Goal: Information Seeking & Learning: Check status

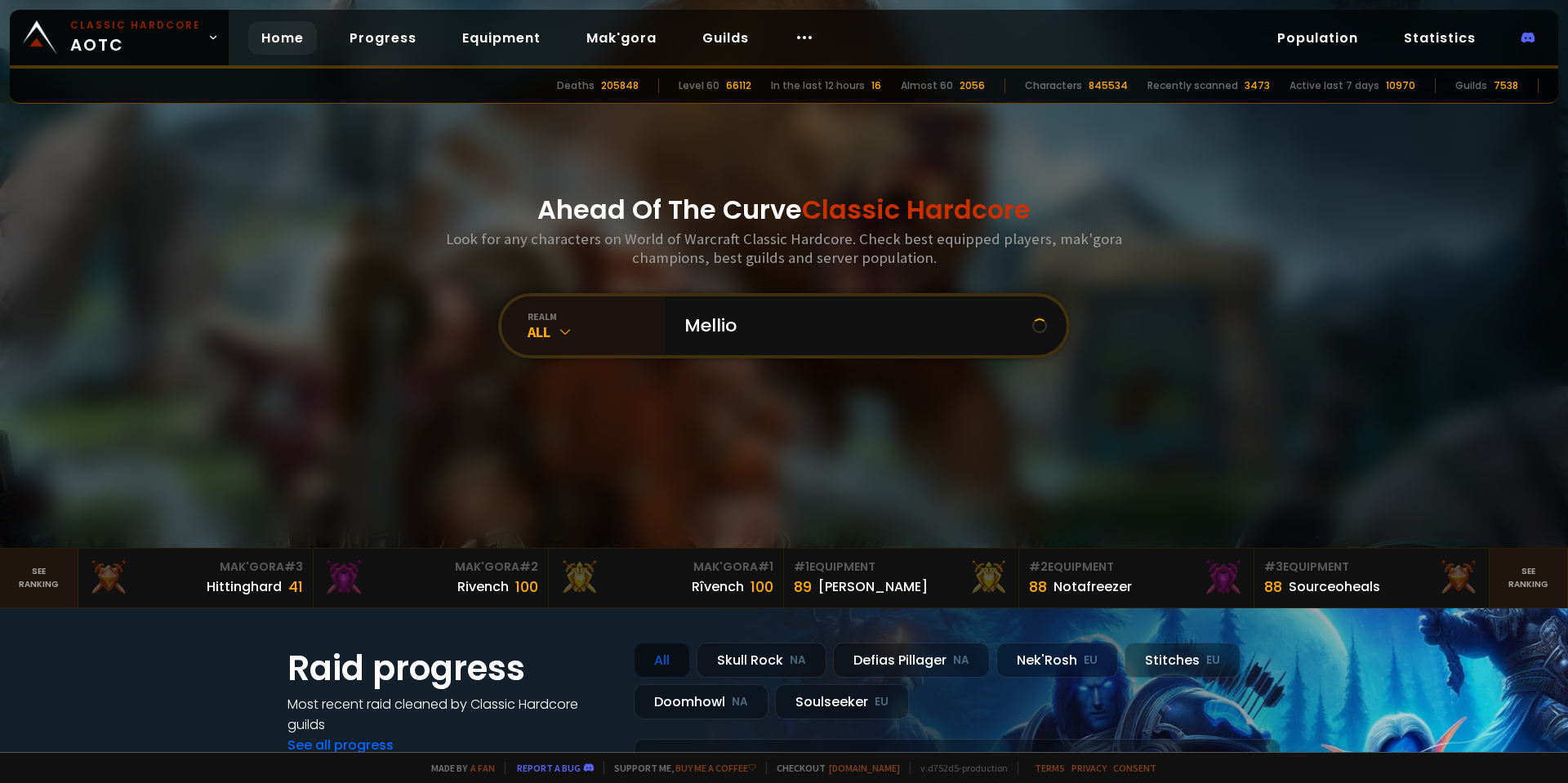
type input "Mellior"
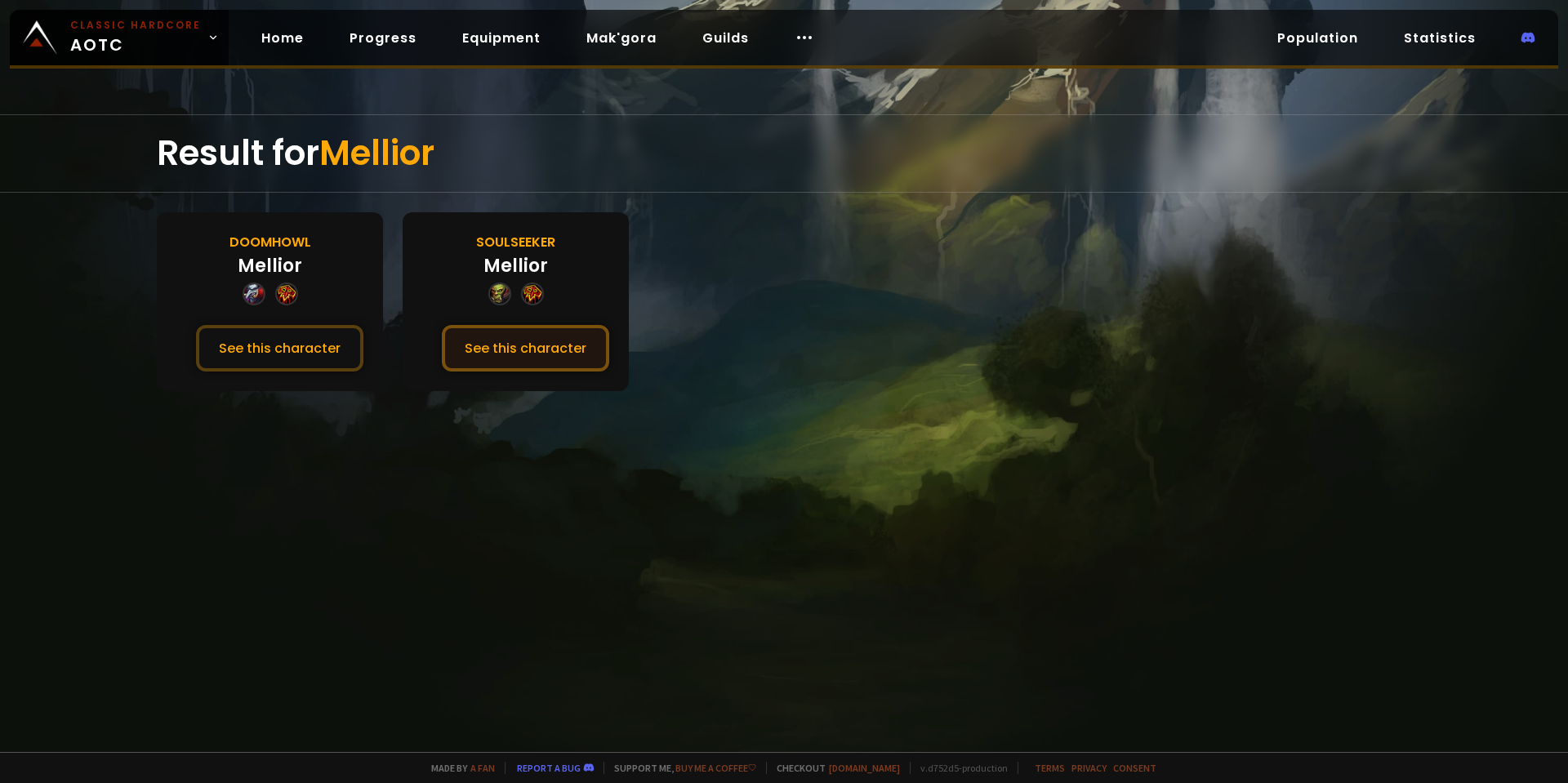
click at [505, 341] on button "See this character" at bounding box center [525, 348] width 167 height 47
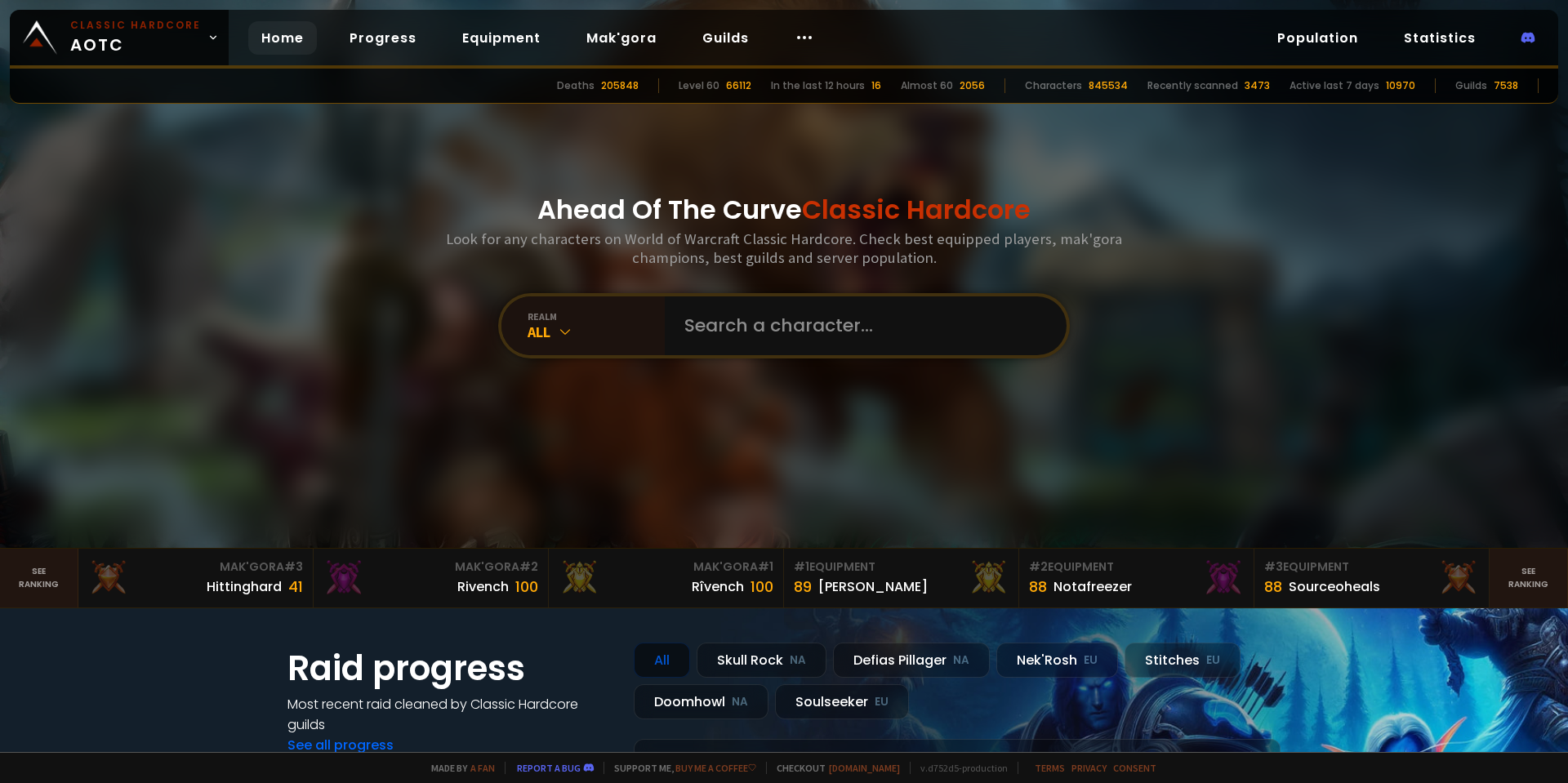
drag, startPoint x: 439, startPoint y: 419, endPoint x: 451, endPoint y: 435, distance: 20.0
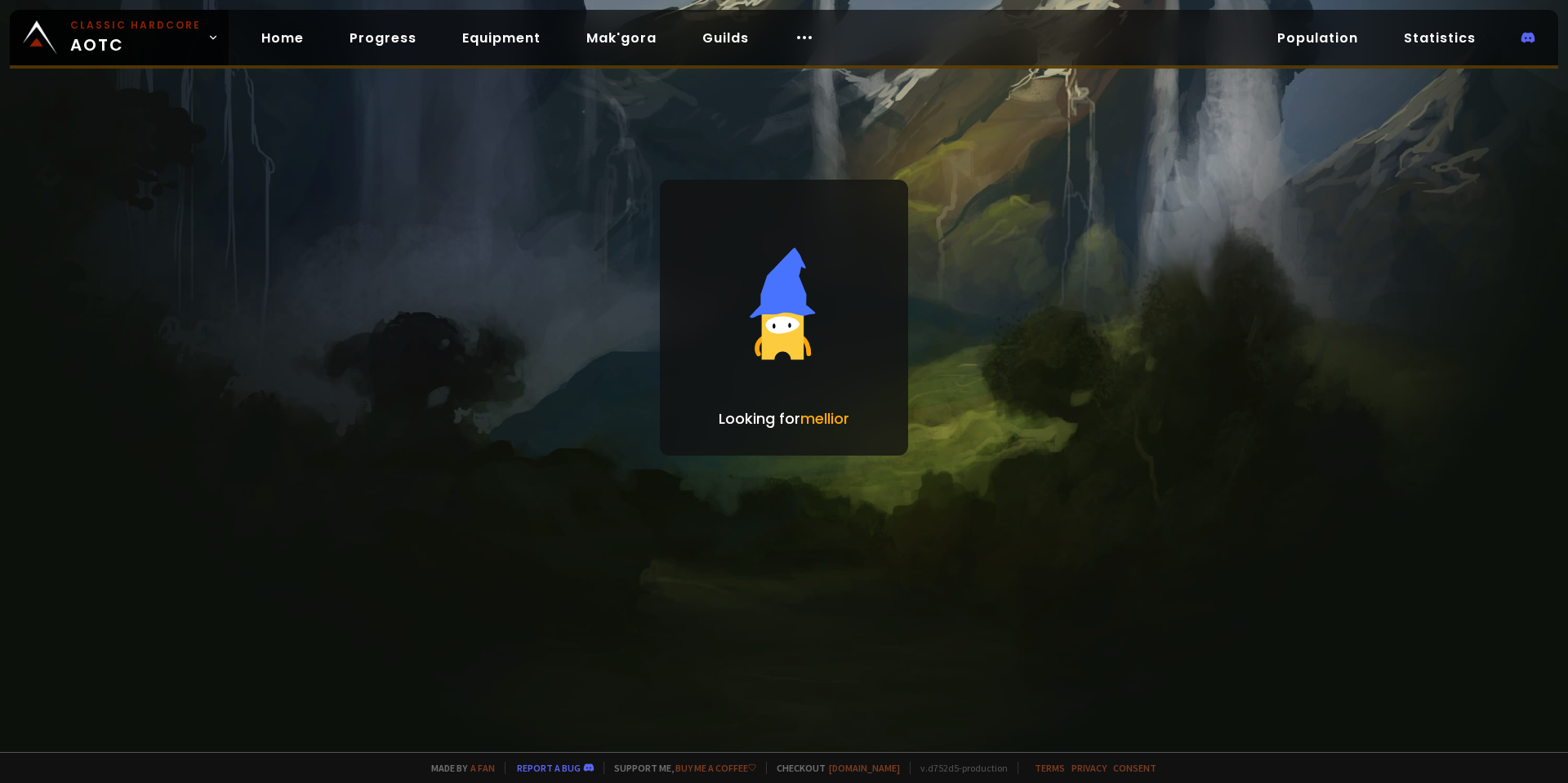
click at [310, 347] on div "Looking for mellior" at bounding box center [784, 376] width 1568 height 752
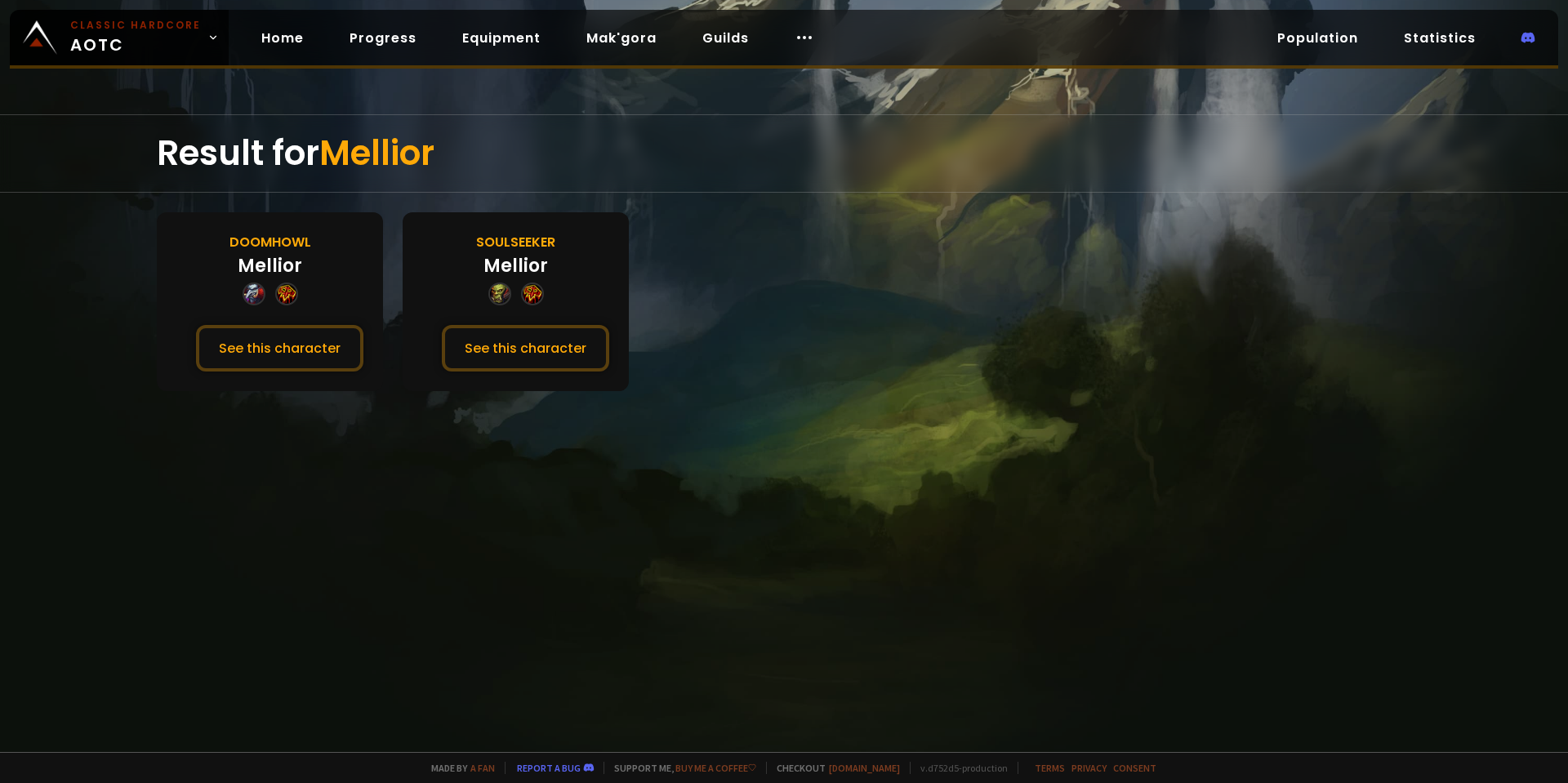
click at [328, 322] on div "Doomhowl [PERSON_NAME] See this character" at bounding box center [270, 301] width 226 height 179
click at [318, 352] on button "See this character" at bounding box center [280, 348] width 167 height 47
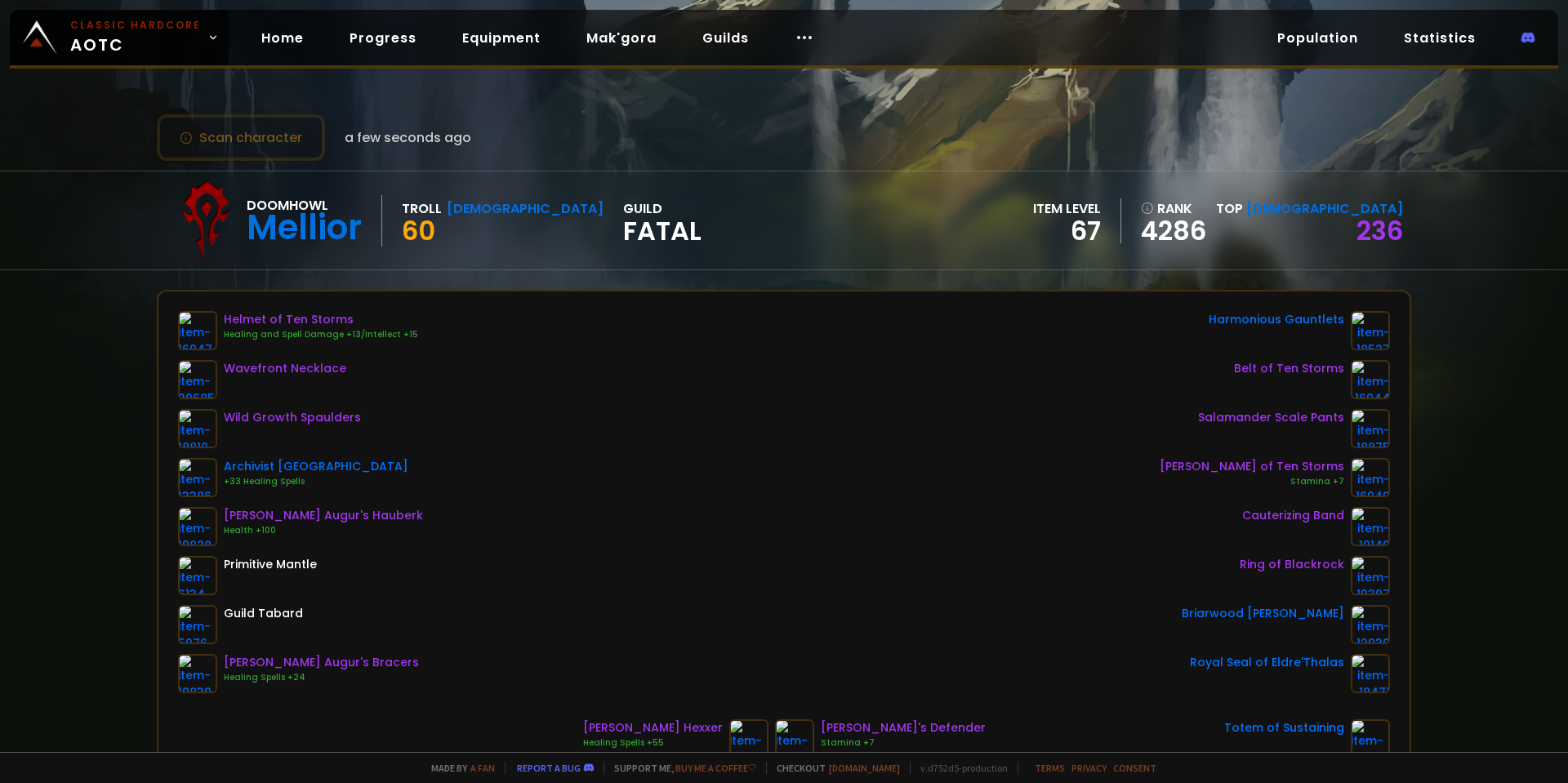
click at [633, 510] on div "Helmet of Ten Storms Healing and Spell Damage +13/Intellect +15 Wavefront Neckl…" at bounding box center [784, 502] width 1212 height 382
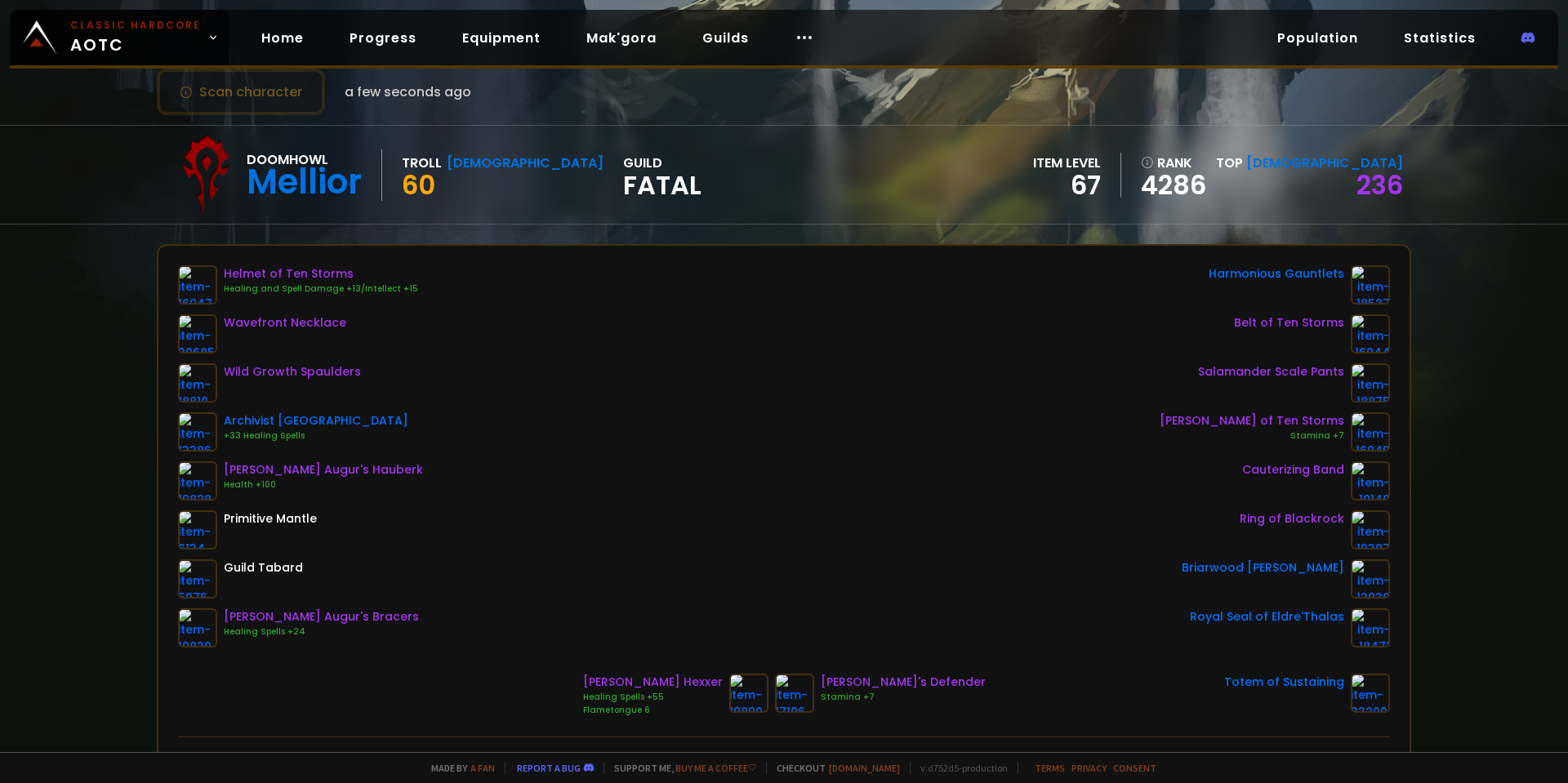
scroll to position [163, 0]
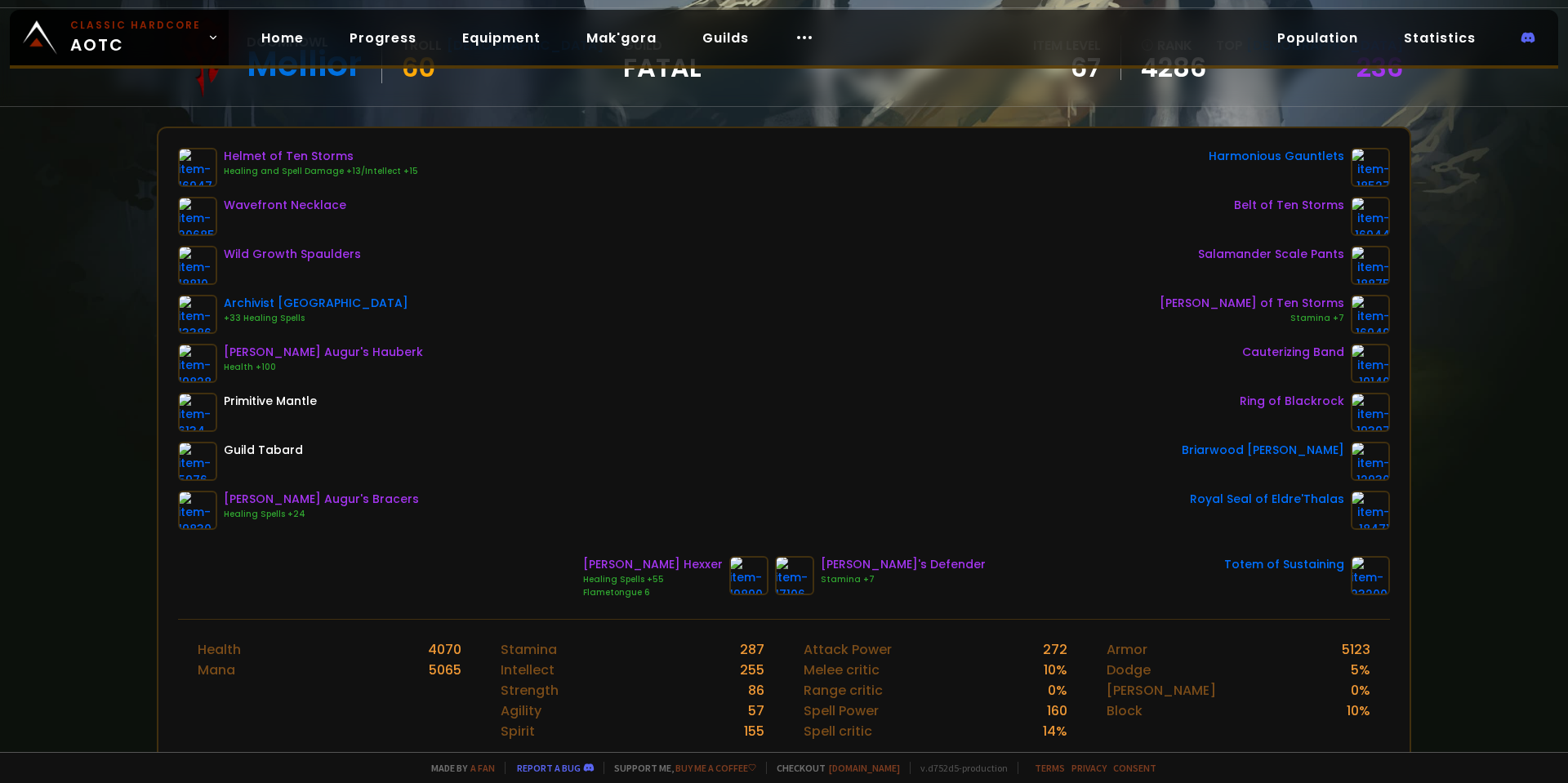
drag, startPoint x: 633, startPoint y: 510, endPoint x: 655, endPoint y: 456, distance: 58.3
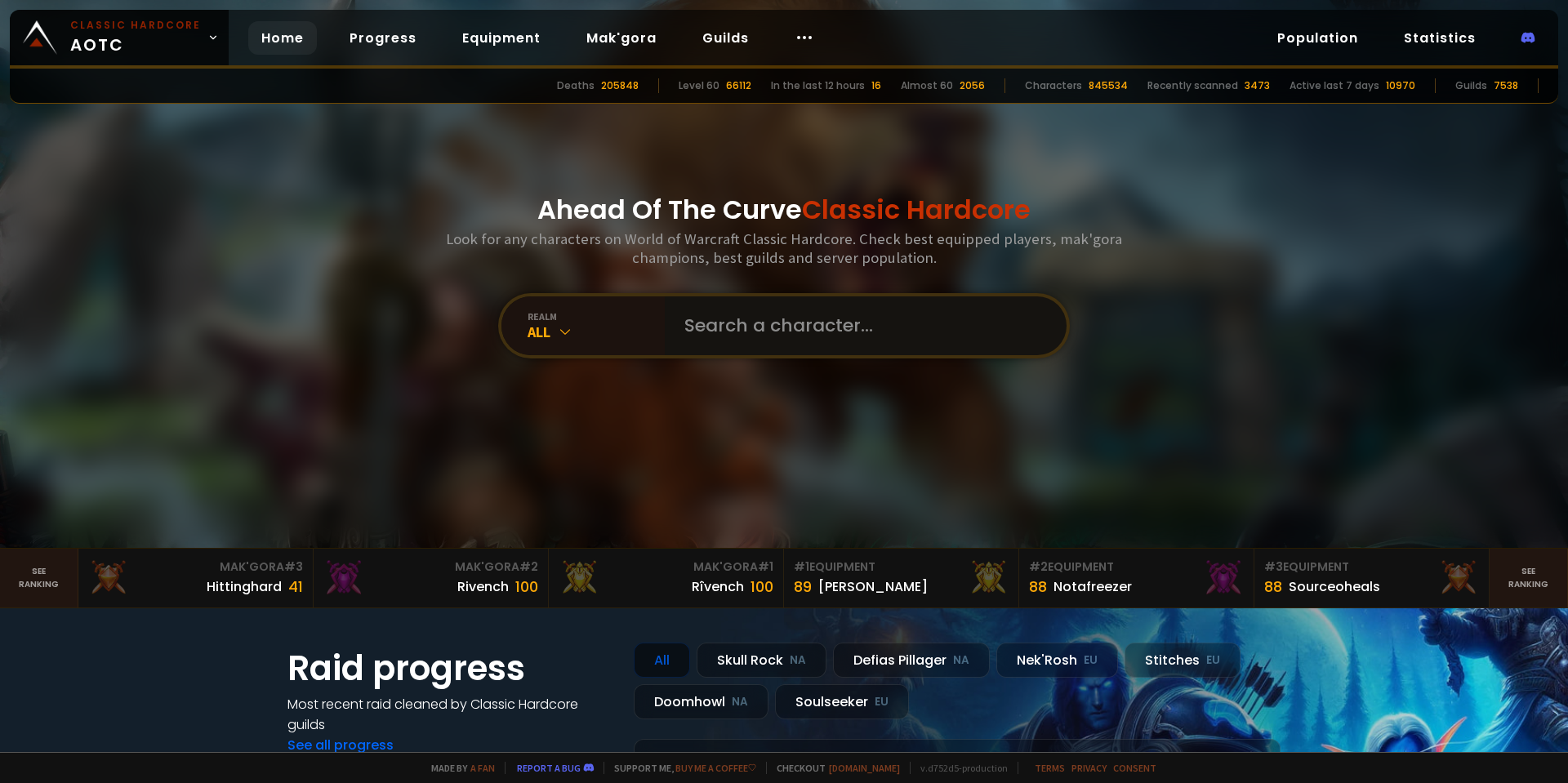
click at [761, 309] on input "text" at bounding box center [861, 325] width 372 height 59
type input "Blackwin"
click at [712, 313] on input "text" at bounding box center [861, 325] width 372 height 59
type input "censorshi"
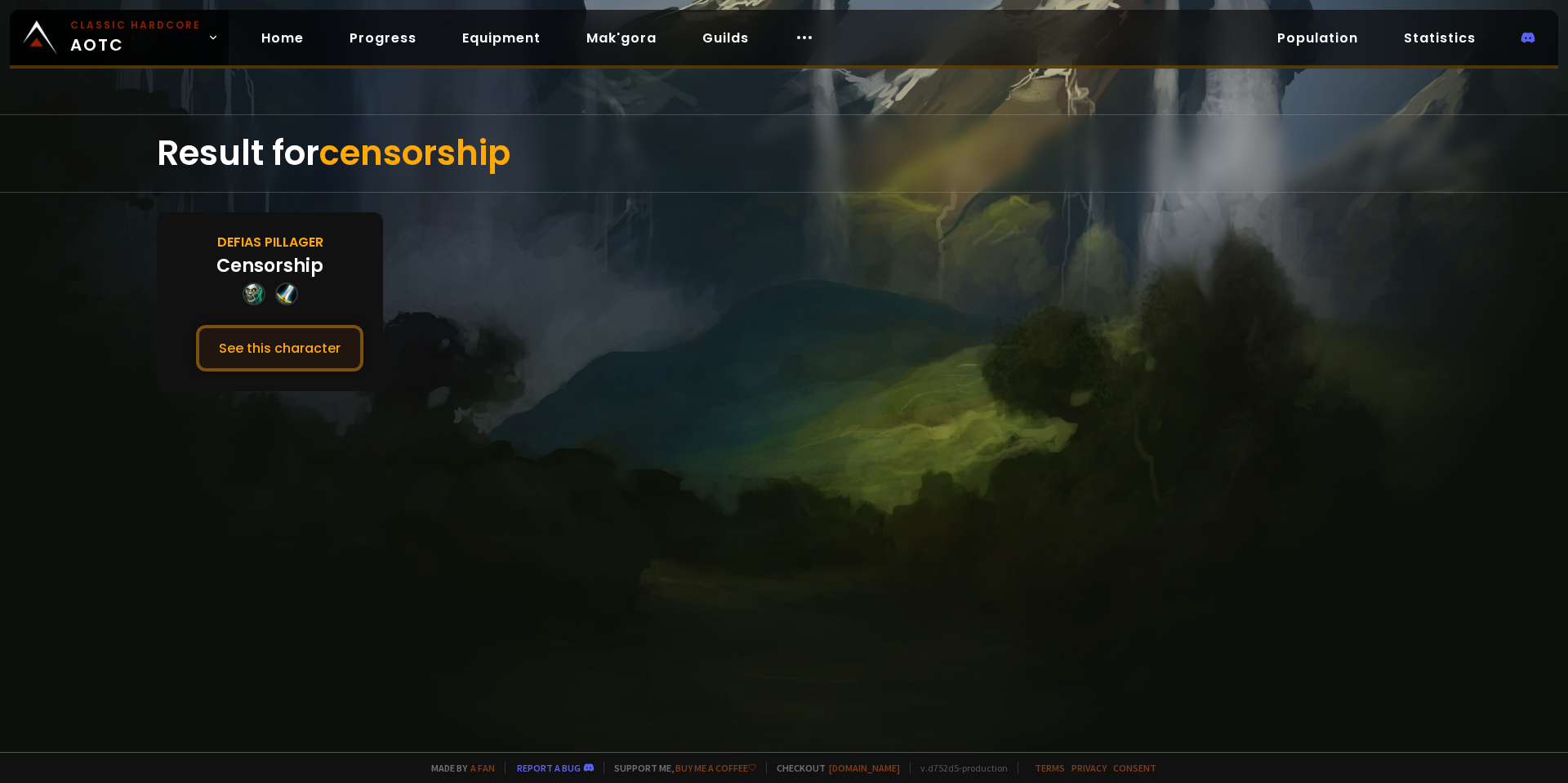
click at [310, 347] on button "See this character" at bounding box center [280, 348] width 167 height 47
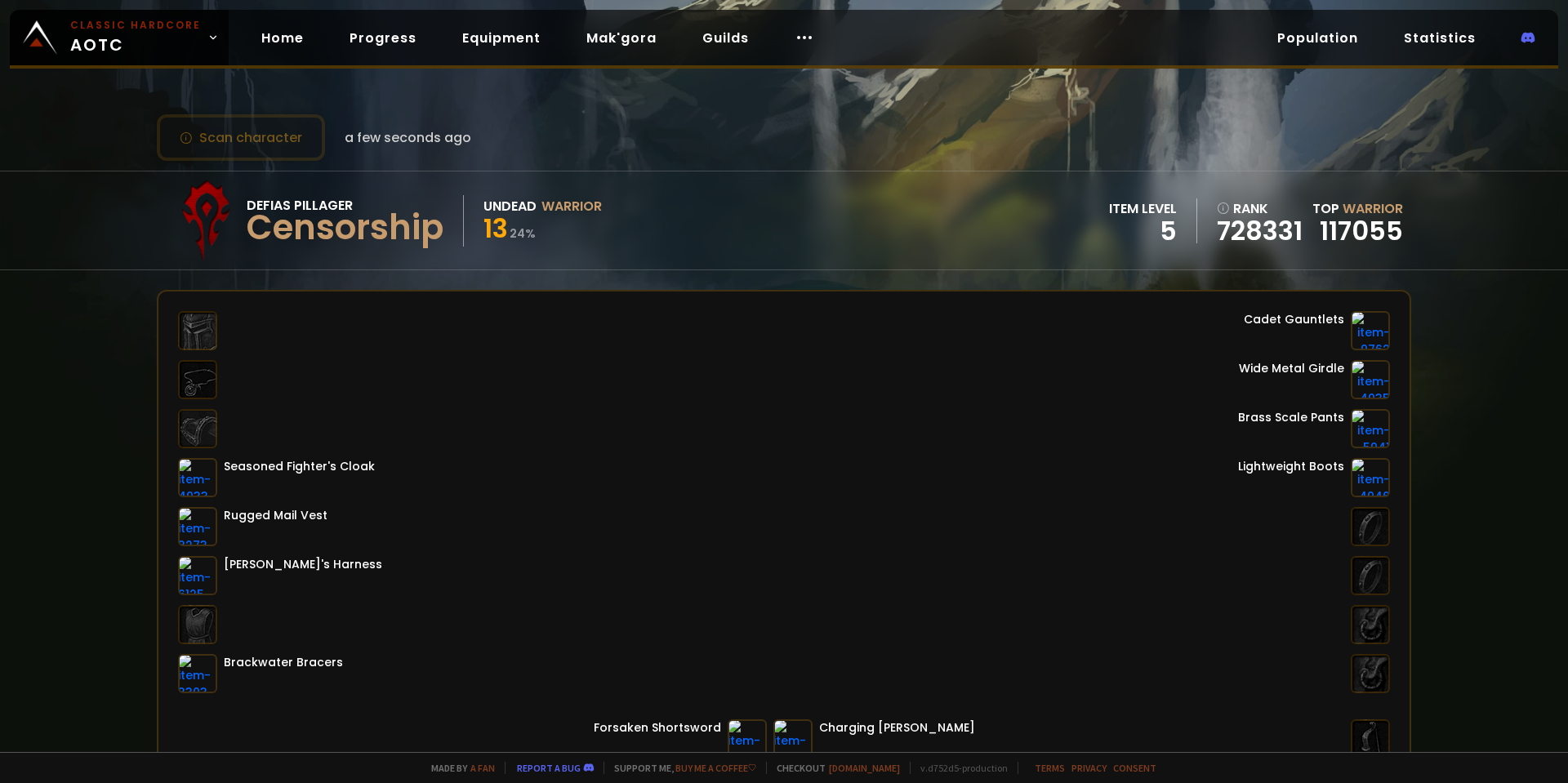
drag, startPoint x: 896, startPoint y: 119, endPoint x: 824, endPoint y: 142, distance: 75.6
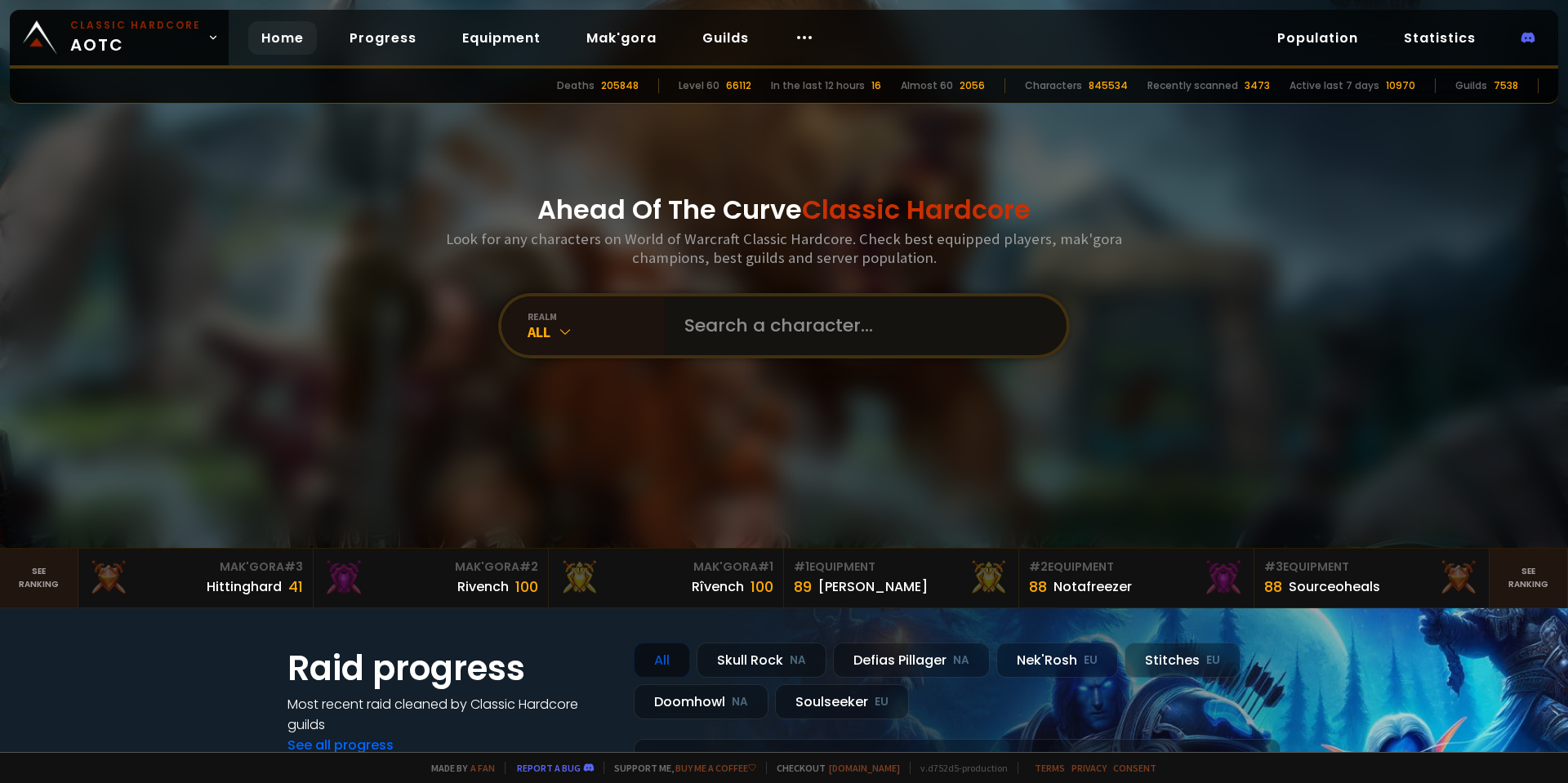
click at [833, 331] on input "text" at bounding box center [861, 325] width 372 height 59
type input "Mellior"
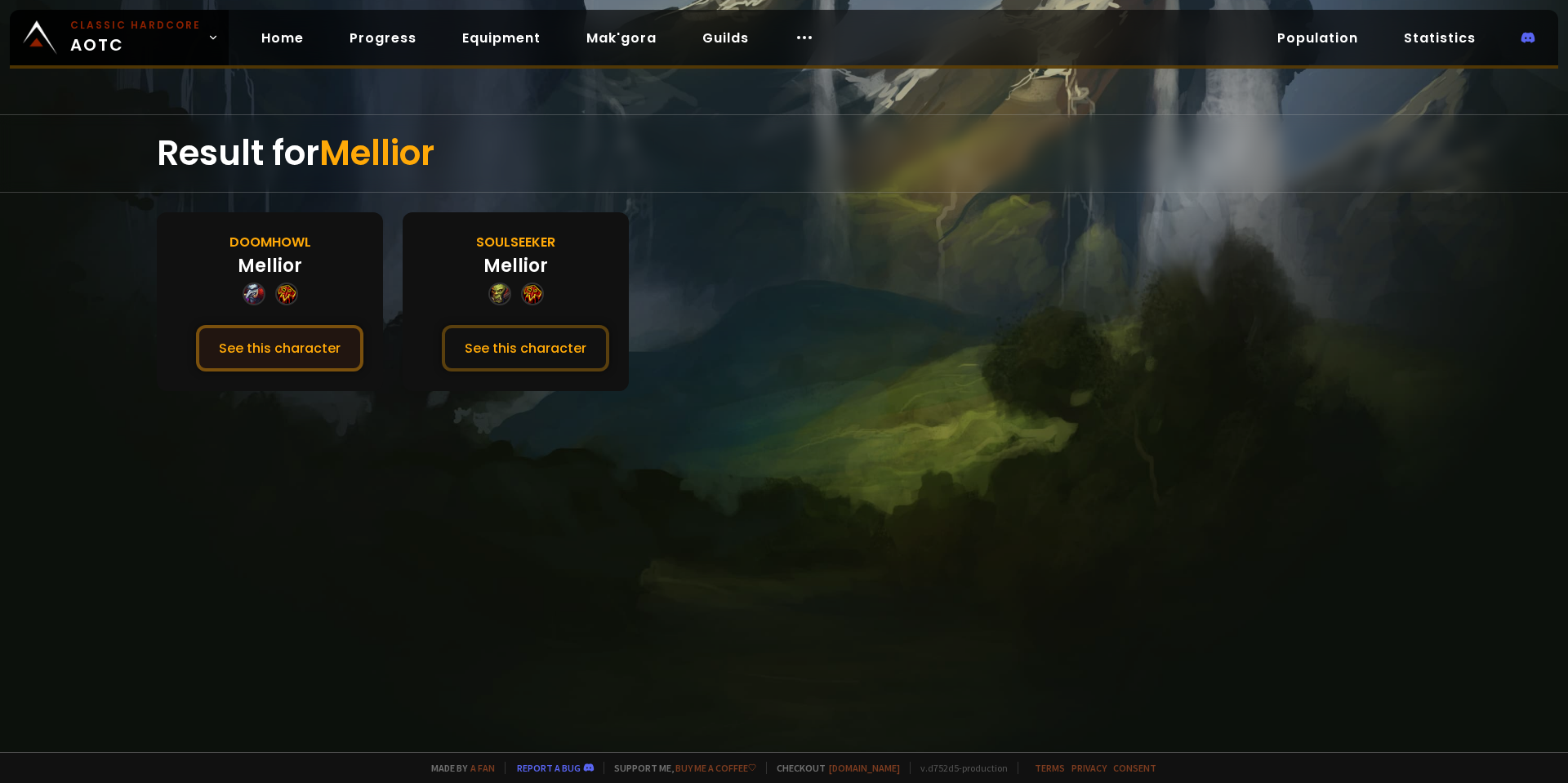
click at [323, 349] on button "See this character" at bounding box center [280, 348] width 167 height 47
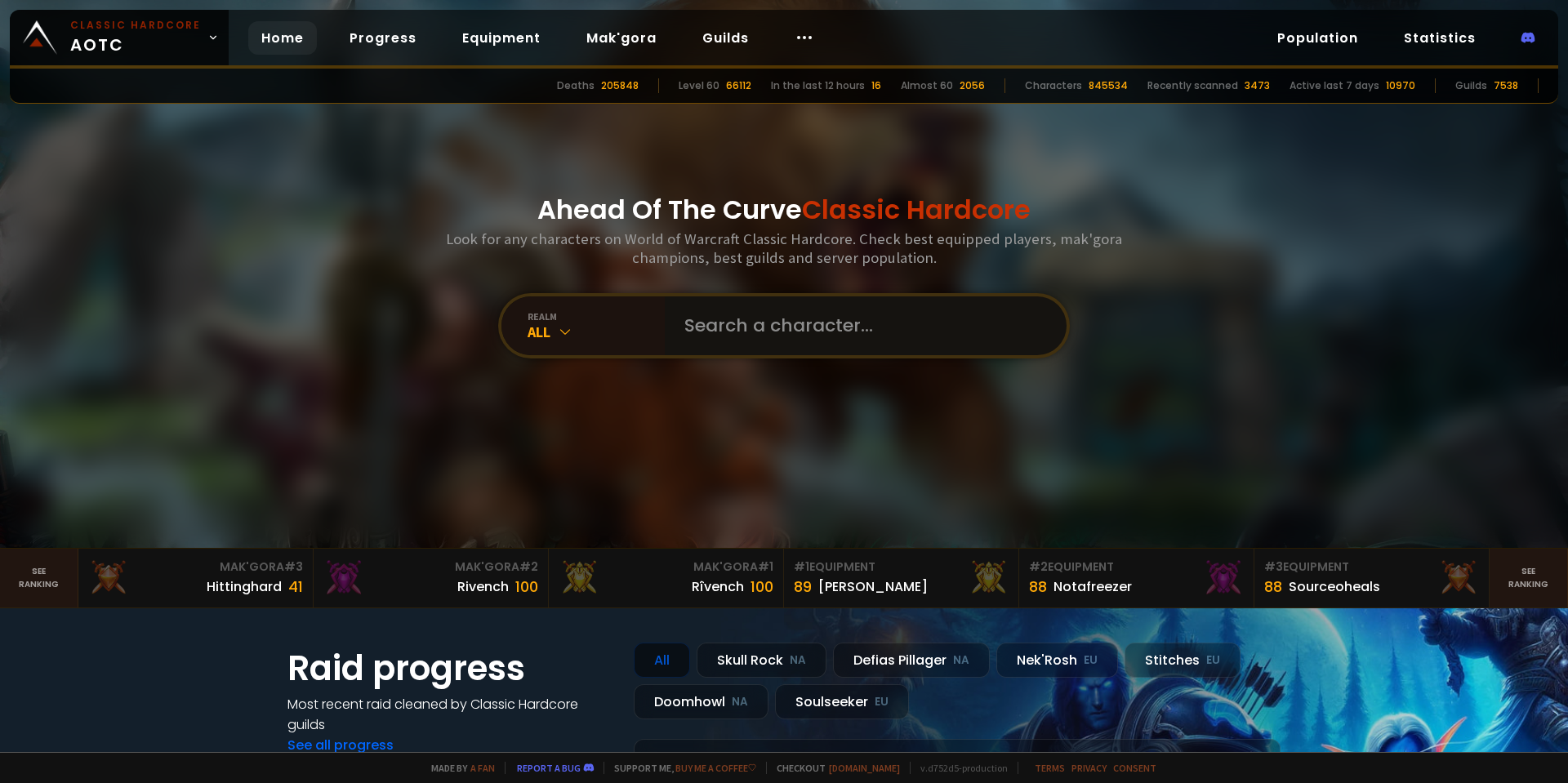
click at [825, 313] on input "text" at bounding box center [861, 325] width 372 height 59
type input "mankindd"
click at [789, 330] on input "text" at bounding box center [861, 325] width 372 height 59
type input "Mankindd"
